Goal: Task Accomplishment & Management: Manage account settings

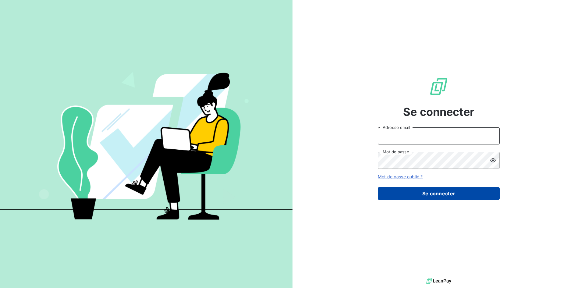
type input "comptaclients@cimbaligroup.com"
click at [437, 196] on button "Se connecter" at bounding box center [439, 193] width 122 height 13
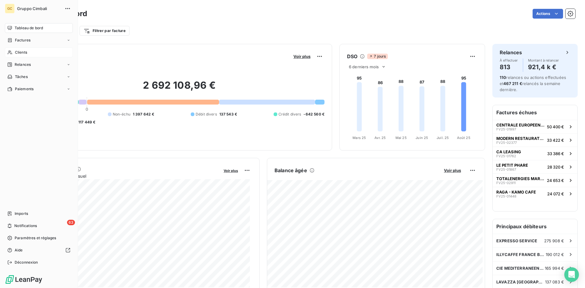
click at [23, 52] on span "Clients" at bounding box center [21, 52] width 12 height 5
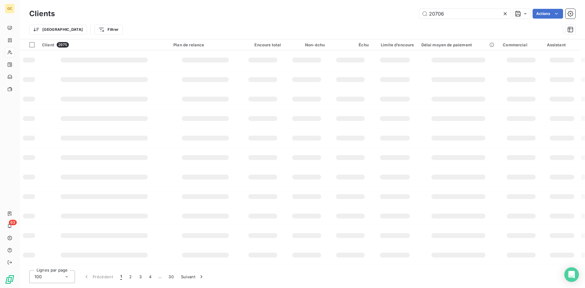
type input "20706"
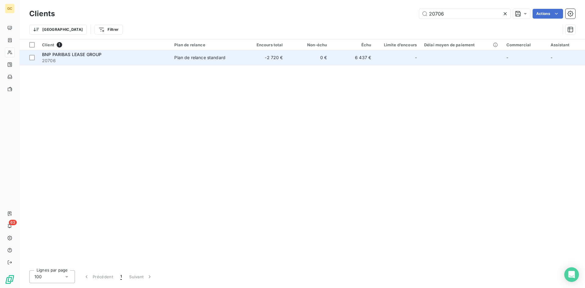
click at [73, 57] on span "BNP PARIBAS LEASE GROUP" at bounding box center [71, 54] width 59 height 5
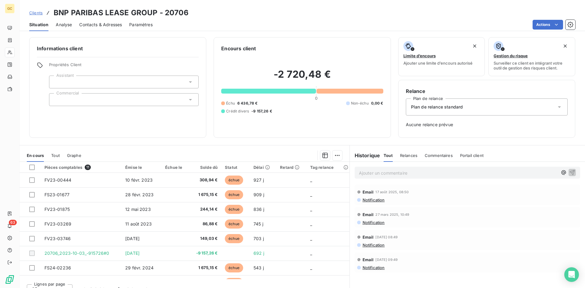
click at [106, 24] on span "Contacts & Adresses" at bounding box center [100, 25] width 43 height 6
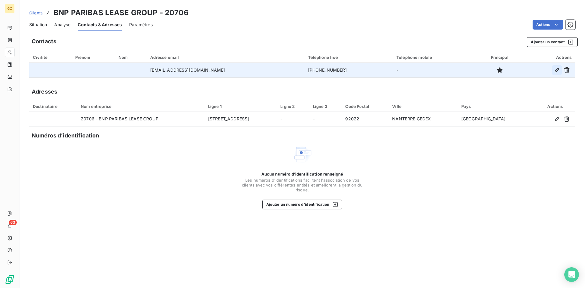
click at [556, 71] on icon "button" at bounding box center [557, 70] width 4 height 4
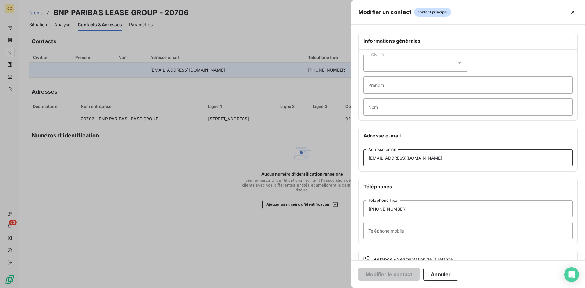
drag, startPoint x: 446, startPoint y: 155, endPoint x: 326, endPoint y: 149, distance: 119.6
click at [326, 288] on div "Modifier un contact contact principal Informations générales Civilité Prénom No…" at bounding box center [292, 288] width 585 height 0
paste input "patrick.gilbertdevautibault@bnpparibas.com"
type input "patrick.gilbertdevautibault@bnpparibas.com"
click at [394, 273] on button "Modifier le contact" at bounding box center [388, 274] width 61 height 13
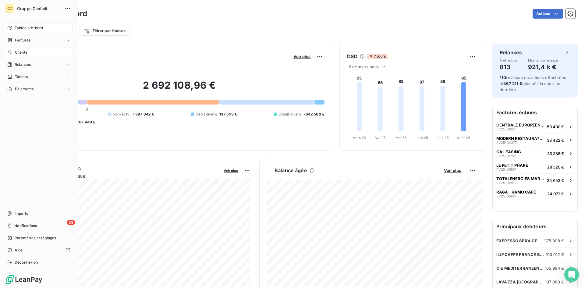
click at [17, 52] on span "Clients" at bounding box center [21, 52] width 12 height 5
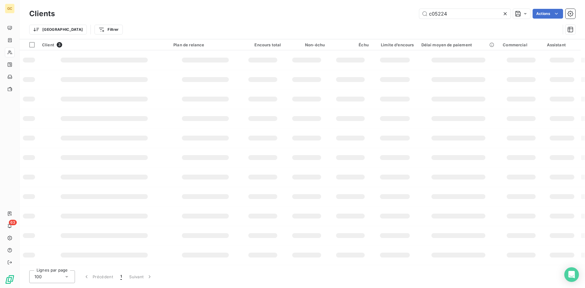
type input "c05224"
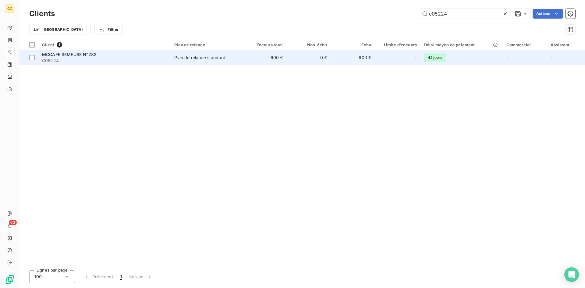
click at [73, 54] on span "MCCAFE SEMEUSE N°282" at bounding box center [69, 54] width 55 height 5
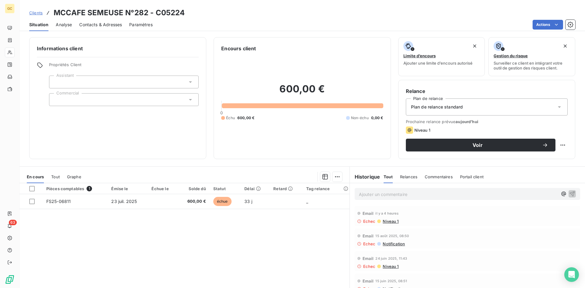
click at [105, 27] on span "Contacts & Adresses" at bounding box center [100, 25] width 43 height 6
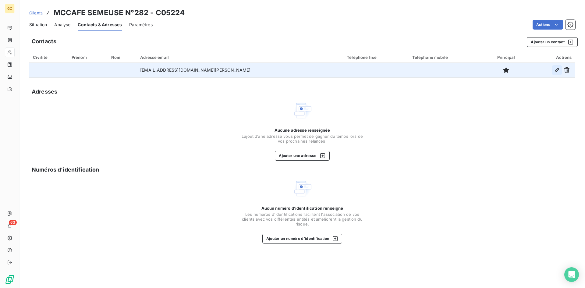
click at [558, 70] on icon "button" at bounding box center [557, 70] width 4 height 4
type input "[EMAIL_ADDRESS][DOMAIN_NAME][PERSON_NAME]"
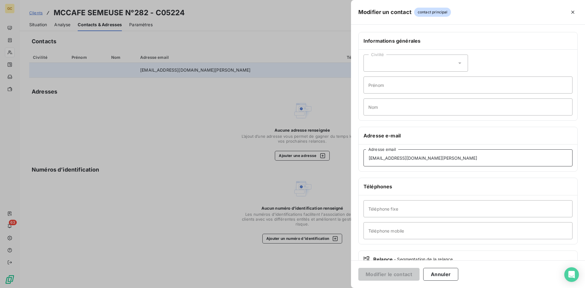
drag, startPoint x: 423, startPoint y: 159, endPoint x: 351, endPoint y: 158, distance: 72.2
click at [351, 288] on div "Modifier un contact contact principal Informations générales Civilité Prénom No…" at bounding box center [292, 288] width 585 height 0
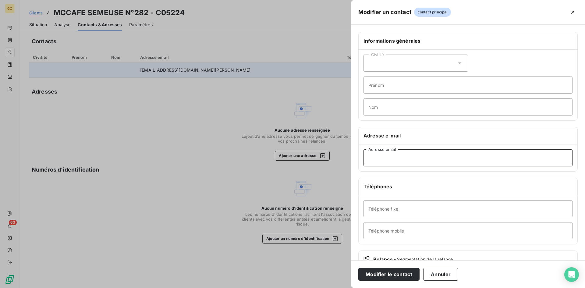
paste input "[EMAIL_ADDRESS][DOMAIN_NAME]"
type input "[EMAIL_ADDRESS][DOMAIN_NAME]"
click at [376, 273] on button "Modifier le contact" at bounding box center [388, 274] width 61 height 13
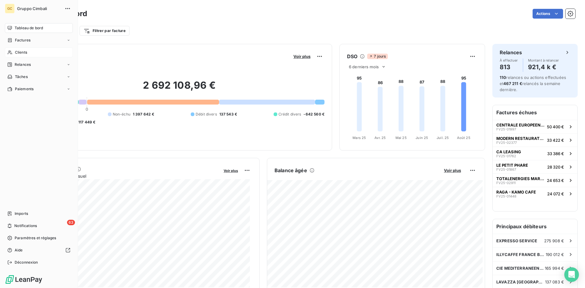
click at [15, 55] on span "Clients" at bounding box center [21, 52] width 12 height 5
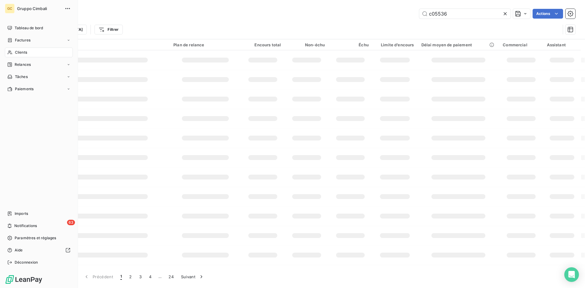
type input "c05536"
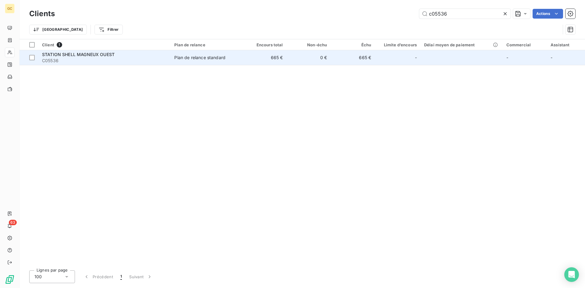
click at [49, 56] on span "STATION SHELL MAGNEUX OUEST" at bounding box center [78, 54] width 73 height 5
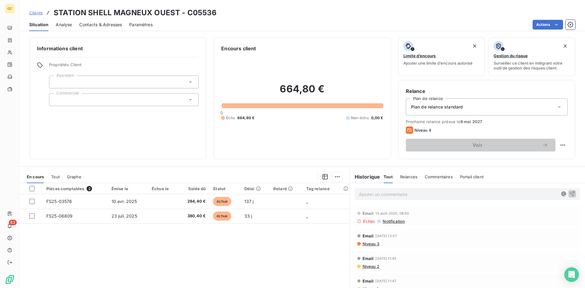
click at [87, 27] on span "Contacts & Adresses" at bounding box center [100, 25] width 43 height 6
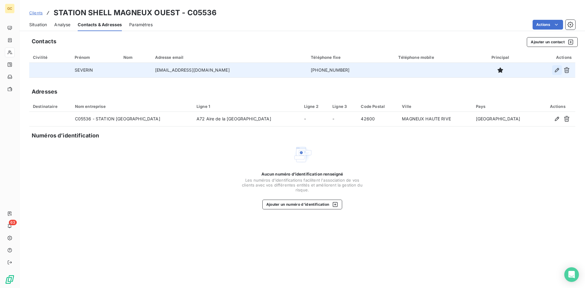
click at [554, 71] on button "button" at bounding box center [557, 70] width 10 height 10
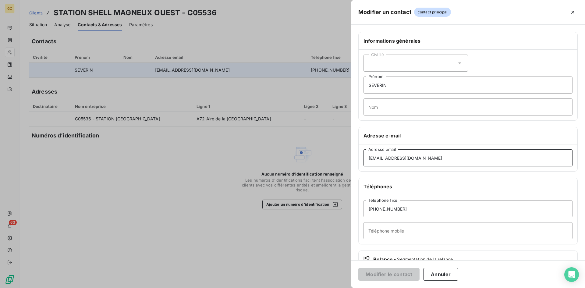
drag, startPoint x: 433, startPoint y: 156, endPoint x: 338, endPoint y: 147, distance: 95.5
click at [338, 288] on div "Modifier un contact contact principal Informations générales Civilité SEVERIN P…" at bounding box center [292, 288] width 585 height 0
paste input "shellmagneux@gmail.com"
type input "shellmagneux@gmail.com"
click at [395, 274] on button "Modifier le contact" at bounding box center [388, 274] width 61 height 13
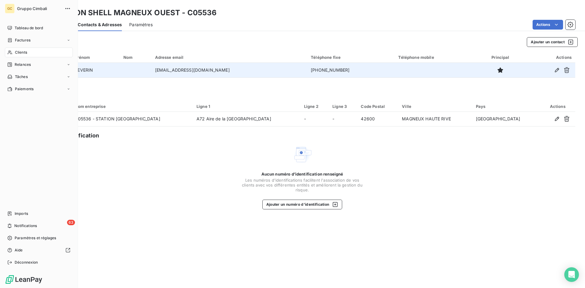
click at [11, 52] on icon at bounding box center [9, 52] width 5 height 5
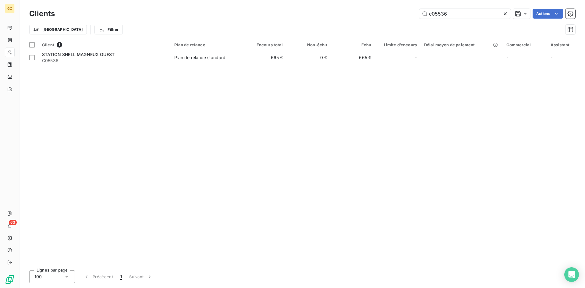
drag, startPoint x: 452, startPoint y: 14, endPoint x: 407, endPoint y: 11, distance: 45.2
click at [407, 11] on div "c05536 Actions" at bounding box center [318, 14] width 513 height 10
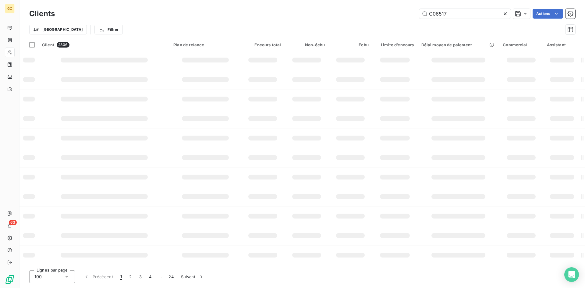
type input "C06517"
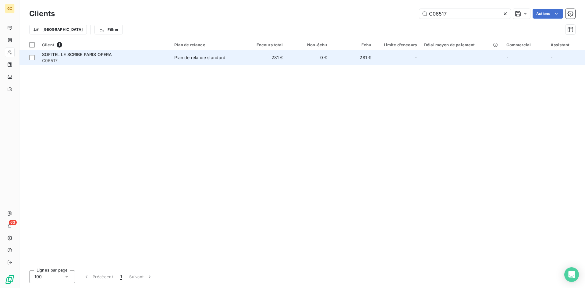
click at [68, 55] on span "SOFITEL LE SCRIBE PARIS OPERA" at bounding box center [77, 54] width 70 height 5
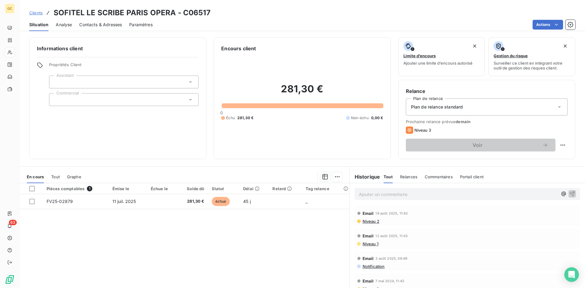
click at [111, 23] on span "Contacts & Adresses" at bounding box center [100, 25] width 43 height 6
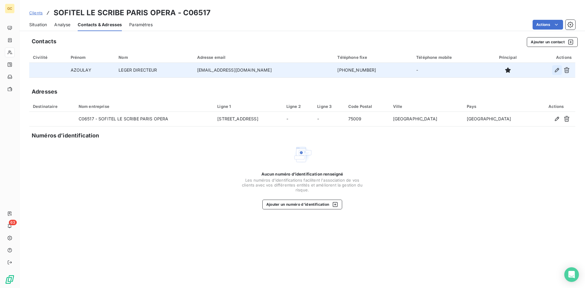
click at [558, 70] on icon "button" at bounding box center [557, 70] width 6 height 6
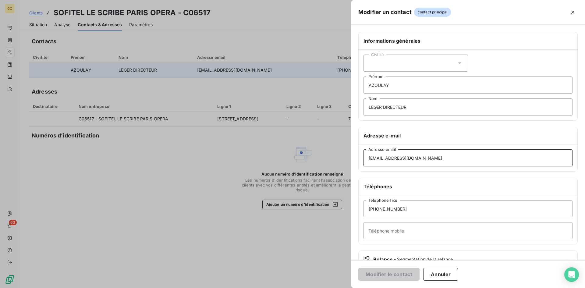
drag, startPoint x: 424, startPoint y: 156, endPoint x: 329, endPoint y: 154, distance: 95.1
click at [329, 288] on div "Modifier un contact contact principal Informations générales Civilité AZOULAY P…" at bounding box center [292, 288] width 585 height 0
paste input "ho663-pu@sofitel.com"
type input "ho663-pu@sofitel.com"
click at [401, 274] on button "Modifier le contact" at bounding box center [388, 274] width 61 height 13
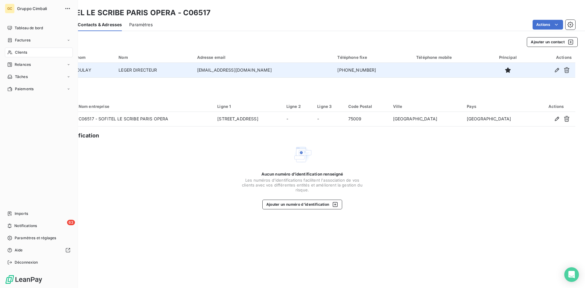
click at [18, 55] on span "Clients" at bounding box center [21, 52] width 12 height 5
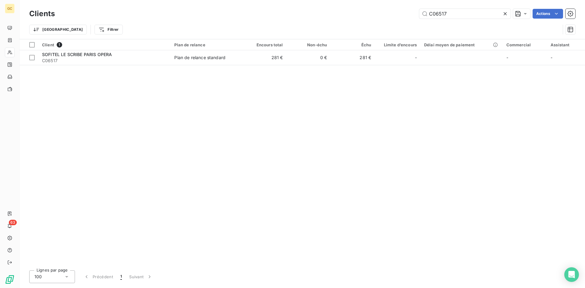
drag, startPoint x: 449, startPoint y: 13, endPoint x: 371, endPoint y: 5, distance: 78.1
click at [371, 5] on div "Clients C06517 Actions Trier Filtrer" at bounding box center [303, 19] width 566 height 39
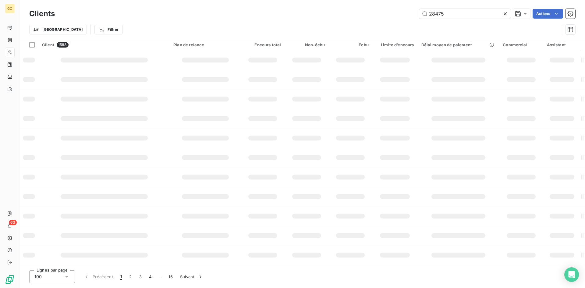
type input "28475"
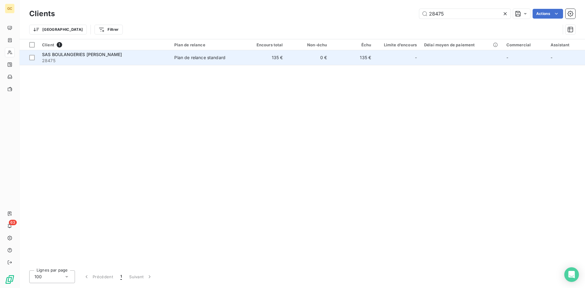
click at [76, 56] on span "SAS BOULANGERIES PAUL" at bounding box center [82, 54] width 80 height 5
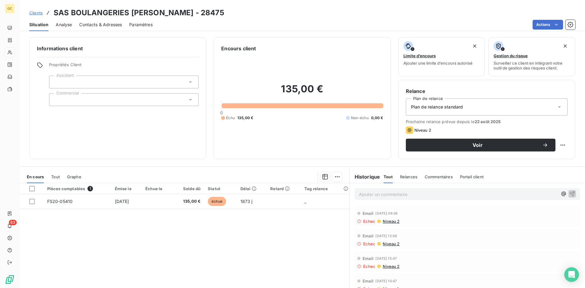
click at [91, 22] on span "Contacts & Adresses" at bounding box center [100, 25] width 43 height 6
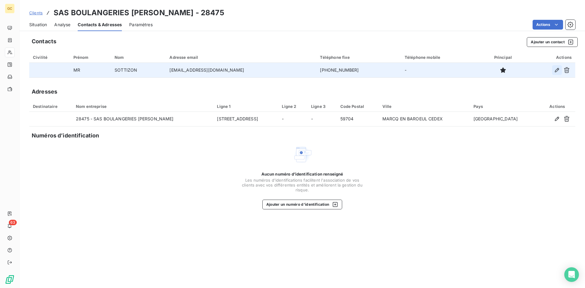
click at [558, 70] on icon "button" at bounding box center [557, 70] width 6 height 6
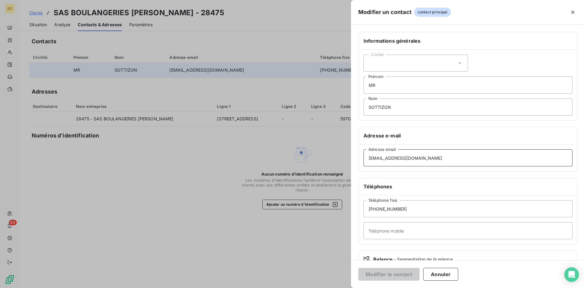
drag, startPoint x: 432, startPoint y: 157, endPoint x: 319, endPoint y: 154, distance: 112.8
click at [319, 288] on div "Modifier un contact contact principal Informations générales Civilité MR Prénom…" at bounding box center [292, 288] width 585 height 0
paste input "cquertemps@groupeholder.com"
type input "cquertemps@groupeholder.com"
click at [402, 273] on button "Modifier le contact" at bounding box center [388, 274] width 61 height 13
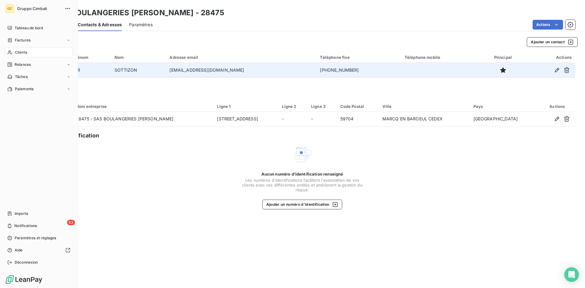
click at [12, 53] on icon at bounding box center [9, 52] width 5 height 5
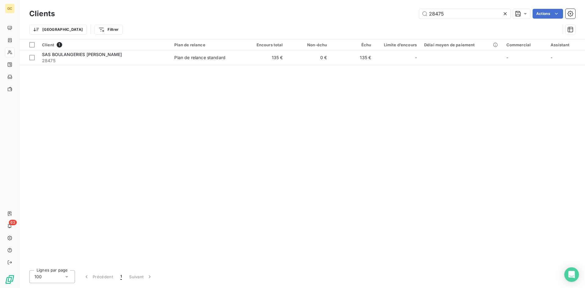
drag, startPoint x: 448, startPoint y: 14, endPoint x: 406, endPoint y: 9, distance: 42.1
click at [406, 9] on div "Clients 28475 Actions" at bounding box center [302, 13] width 546 height 13
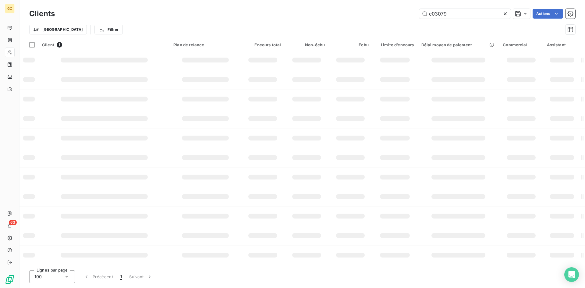
type input "c03079"
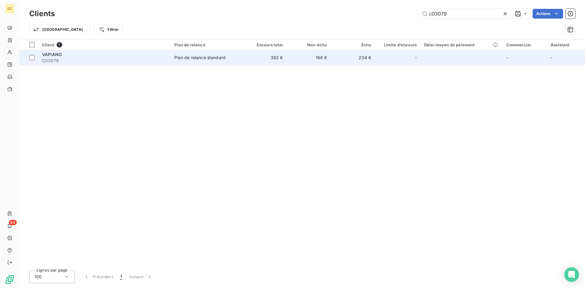
click at [47, 58] on span "C03079" at bounding box center [104, 61] width 125 height 6
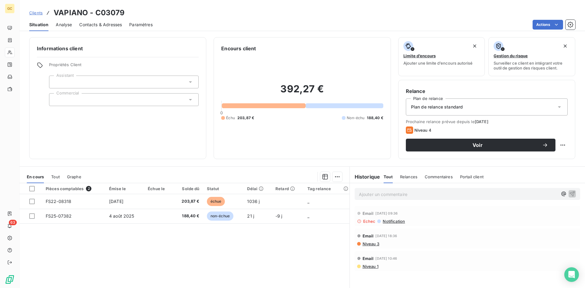
click at [88, 24] on span "Contacts & Adresses" at bounding box center [100, 25] width 43 height 6
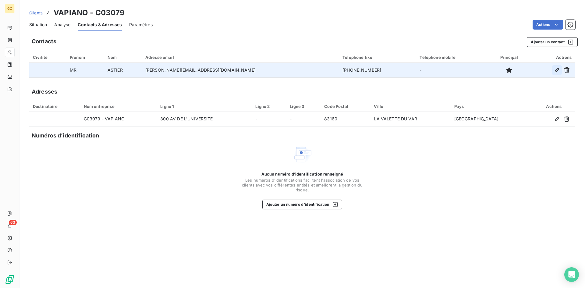
click at [557, 70] on icon "button" at bounding box center [557, 70] width 4 height 4
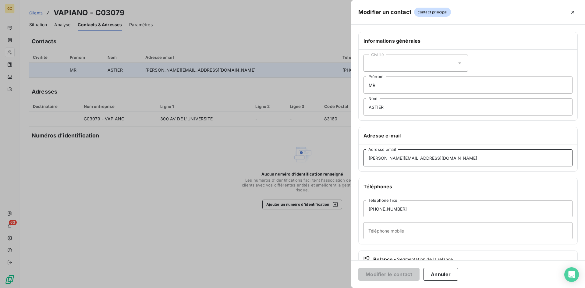
drag, startPoint x: 447, startPoint y: 156, endPoint x: 364, endPoint y: 153, distance: 83.0
click at [364, 153] on input "matthias.gescom@orange.fr" at bounding box center [468, 157] width 209 height 17
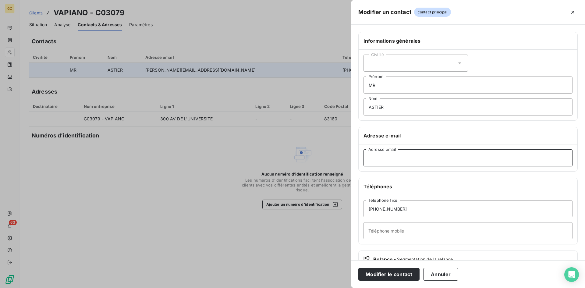
paste input "vincentastier@me.com"
type input "vincentastier@me.com"
click at [379, 277] on button "Modifier le contact" at bounding box center [388, 274] width 61 height 13
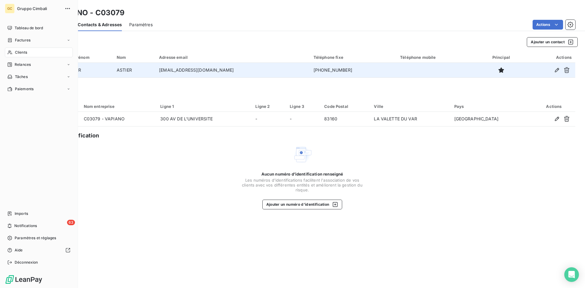
click at [16, 53] on span "Clients" at bounding box center [21, 52] width 12 height 5
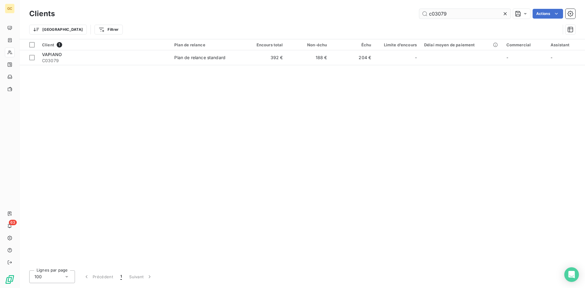
drag, startPoint x: 446, startPoint y: 13, endPoint x: 426, endPoint y: 10, distance: 20.6
click at [426, 10] on input "c03079" at bounding box center [464, 14] width 91 height 10
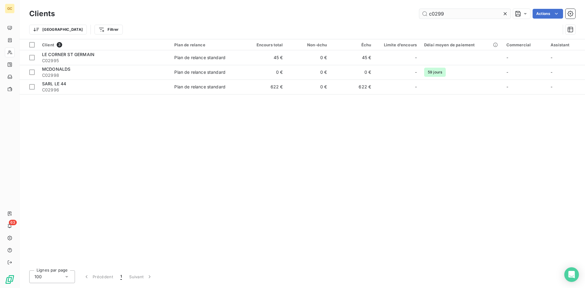
click at [440, 15] on input "c0299" at bounding box center [464, 14] width 91 height 10
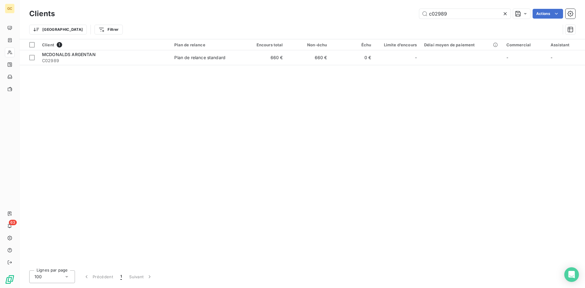
type input "c02989"
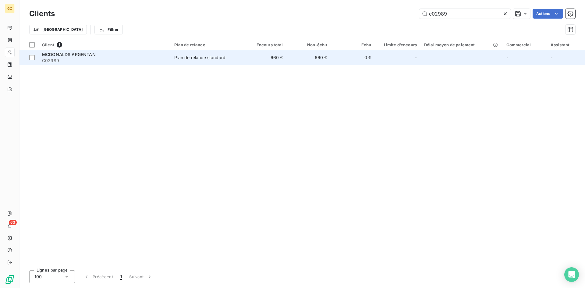
click at [77, 54] on span "MCDONALDS ARGENTAN" at bounding box center [69, 54] width 54 height 5
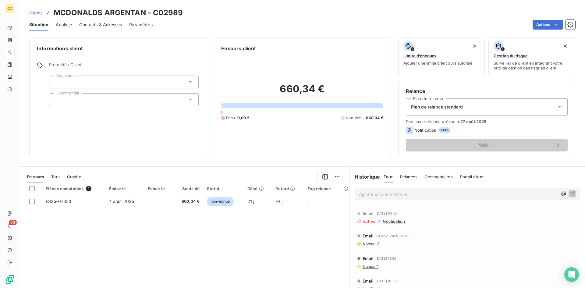
click at [113, 27] on span "Contacts & Adresses" at bounding box center [100, 25] width 43 height 6
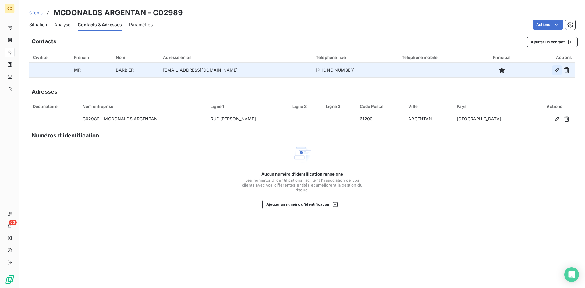
click at [558, 70] on icon "button" at bounding box center [557, 70] width 6 height 6
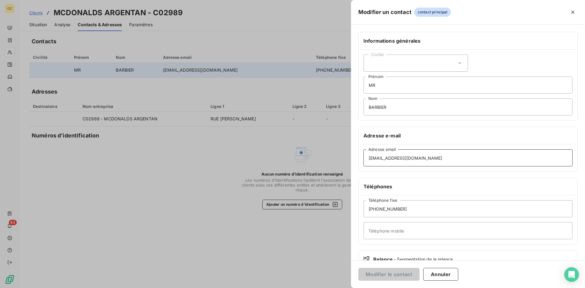
drag, startPoint x: 426, startPoint y: 159, endPoint x: 307, endPoint y: 154, distance: 118.7
click at [307, 288] on div "Modifier un contact contact principal Informations générales Civilité MR Prénom…" at bounding box center [292, 288] width 585 height 0
paste input "mariecindy.auguste@fr-nci.com"
type input "mariecindy.auguste@fr-nci.com"
click at [391, 273] on button "Modifier le contact" at bounding box center [388, 274] width 61 height 13
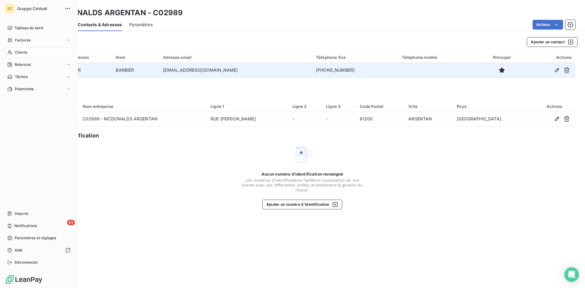
click at [19, 53] on span "Clients" at bounding box center [21, 52] width 12 height 5
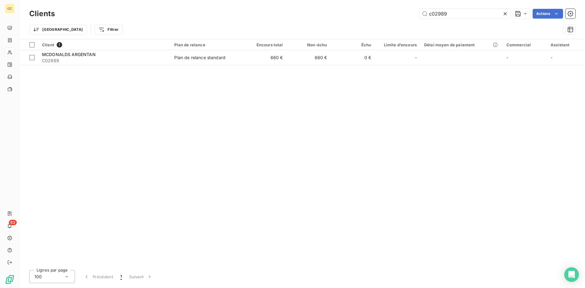
drag, startPoint x: 454, startPoint y: 12, endPoint x: 381, endPoint y: 10, distance: 73.2
click at [381, 10] on div "c02989 Actions" at bounding box center [318, 14] width 513 height 10
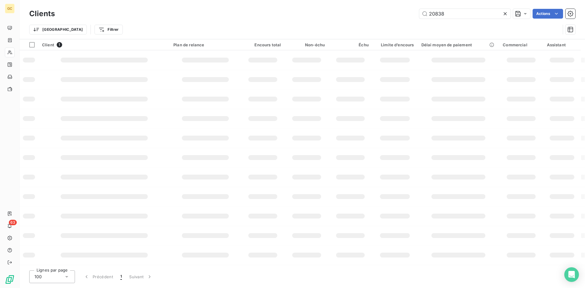
type input "20838"
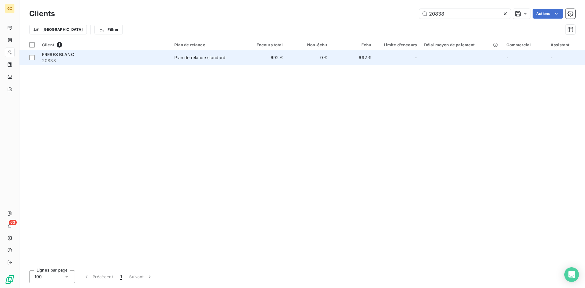
click at [64, 56] on span "FRERES BLANC" at bounding box center [58, 54] width 32 height 5
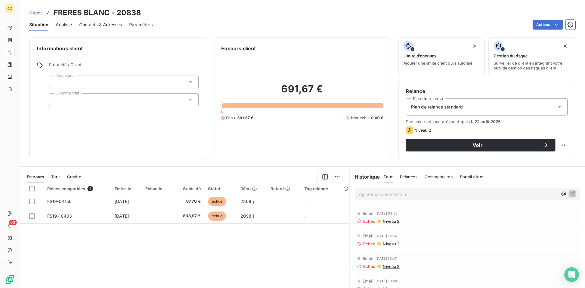
click at [92, 24] on span "Contacts & Adresses" at bounding box center [100, 25] width 43 height 6
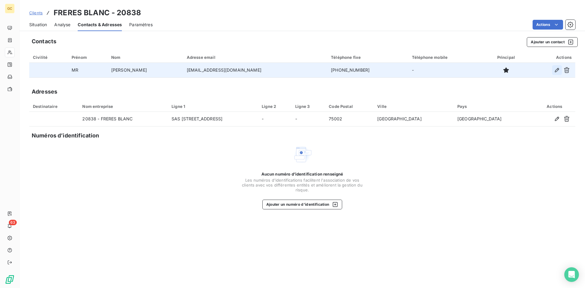
click at [556, 70] on icon "button" at bounding box center [557, 70] width 6 height 6
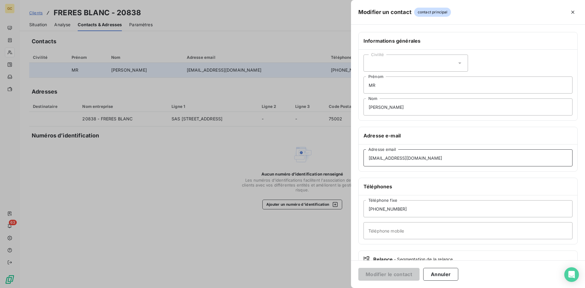
drag, startPoint x: 435, startPoint y: 157, endPoint x: 298, endPoint y: 153, distance: 136.3
click at [298, 288] on div "Modifier un contact contact principal Informations générales Civilité MR Prénom…" at bounding box center [292, 288] width 585 height 0
paste input "jm.taraba@groupe-bertrand.com"
type input "jm.taraba@groupe-bertrand.com"
click at [401, 274] on button "Modifier le contact" at bounding box center [388, 274] width 61 height 13
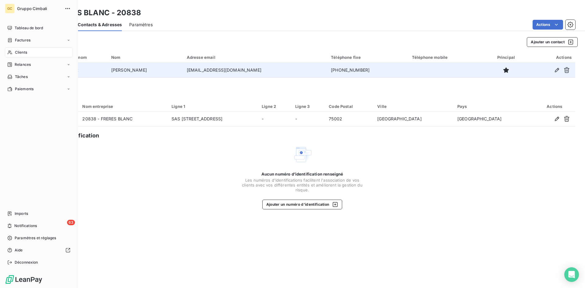
click at [23, 54] on span "Clients" at bounding box center [21, 52] width 12 height 5
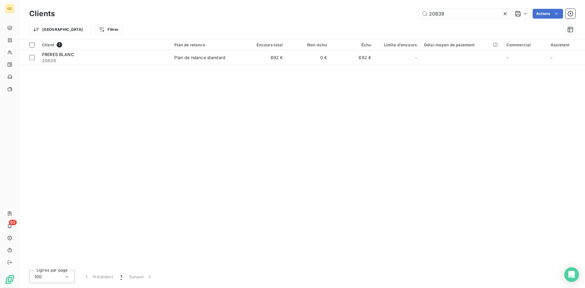
drag, startPoint x: 460, startPoint y: 14, endPoint x: 412, endPoint y: 9, distance: 48.4
click at [412, 9] on div "20838 Actions" at bounding box center [318, 14] width 513 height 10
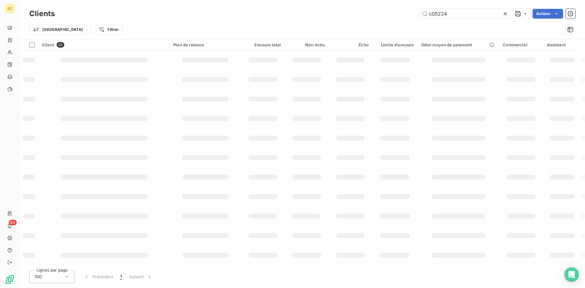
type input "c05224"
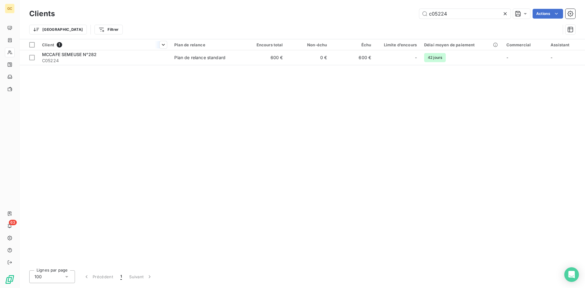
click at [70, 48] on th "Client 1" at bounding box center [104, 44] width 132 height 11
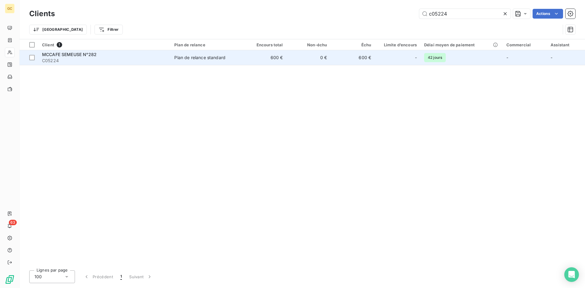
click at [72, 55] on span "MCCAFE SEMEUSE N°282" at bounding box center [69, 54] width 55 height 5
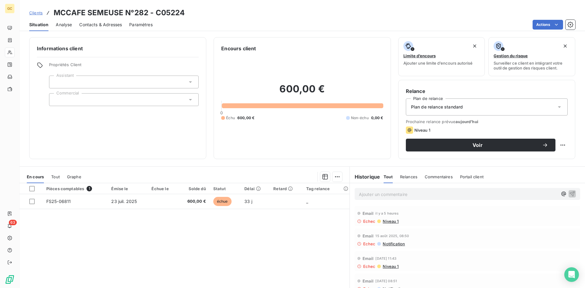
click at [95, 24] on span "Contacts & Adresses" at bounding box center [100, 25] width 43 height 6
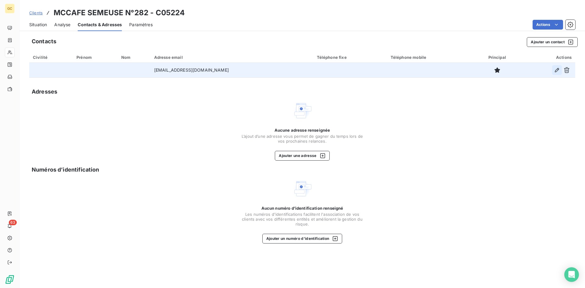
click at [558, 71] on icon "button" at bounding box center [557, 70] width 6 height 6
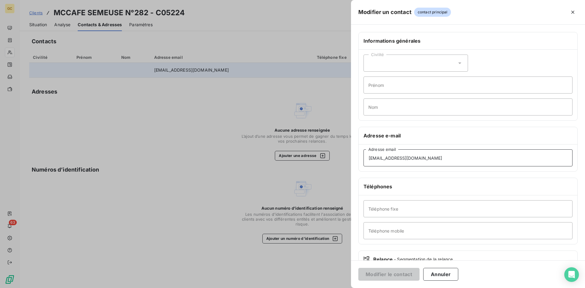
drag, startPoint x: 445, startPoint y: 157, endPoint x: 290, endPoint y: 151, distance: 155.0
click at [290, 288] on div "Modifier un contact contact principal Informations générales Civilité Prénom No…" at bounding box center [292, 288] width 585 height 0
paste input "comptabilite.mydem@gmail.com"
type input "comptabilite.mydem@gmail.com"
click at [384, 276] on button "Modifier le contact" at bounding box center [388, 274] width 61 height 13
